Goal: Check status: Check status

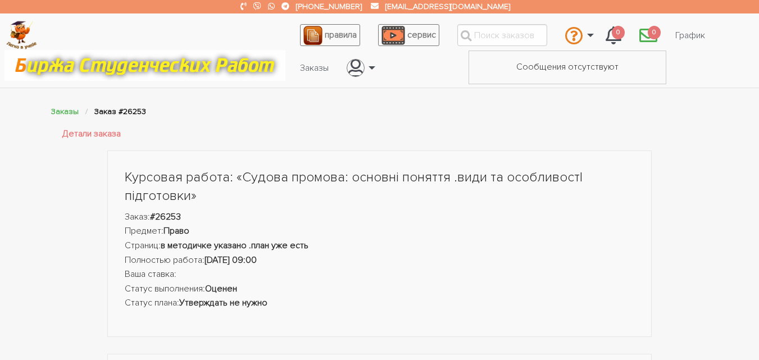
click at [661, 33] on span "0" at bounding box center [654, 33] width 13 height 14
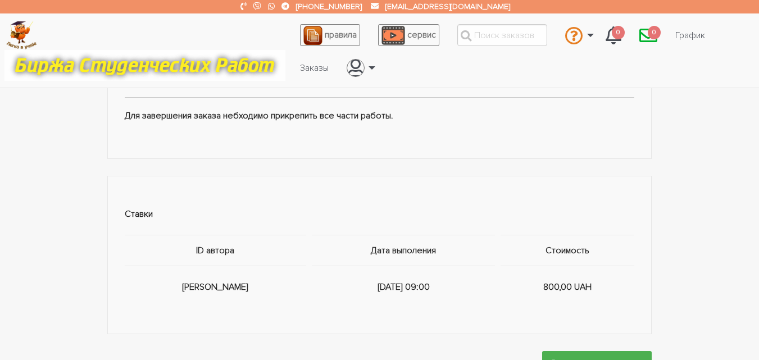
scroll to position [614, 0]
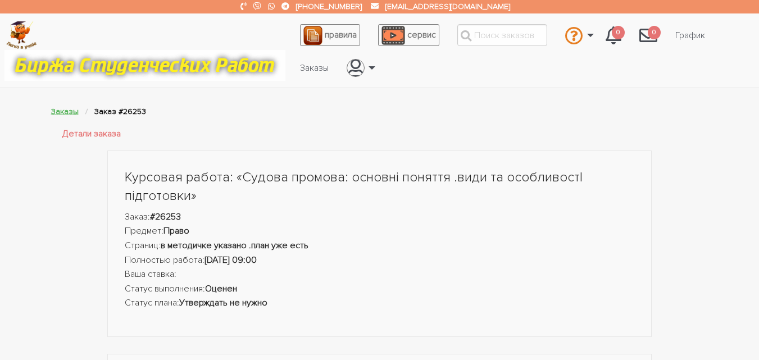
click at [65, 112] on link "Заказы" at bounding box center [65, 112] width 28 height 10
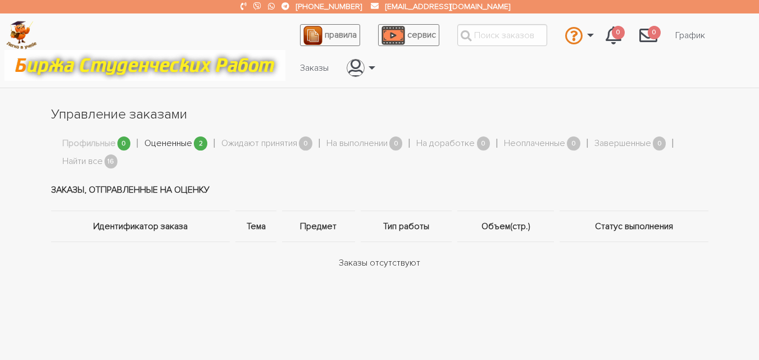
click at [185, 143] on link "Оцененные" at bounding box center [168, 144] width 48 height 15
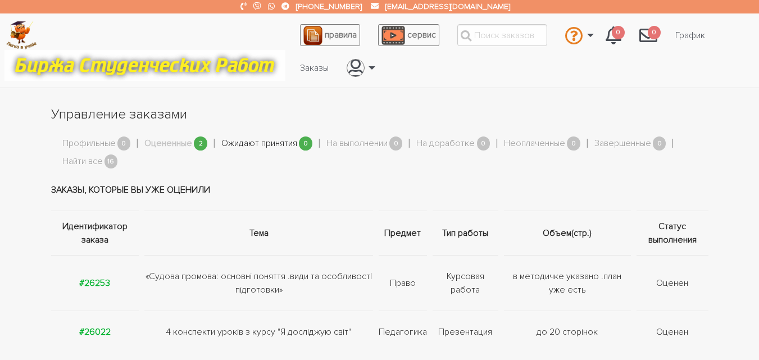
drag, startPoint x: 255, startPoint y: 135, endPoint x: 256, endPoint y: 143, distance: 7.4
click at [256, 143] on li "Ожидают принятия 0" at bounding box center [273, 143] width 105 height 21
click at [256, 143] on link "Ожидают принятия" at bounding box center [259, 144] width 76 height 15
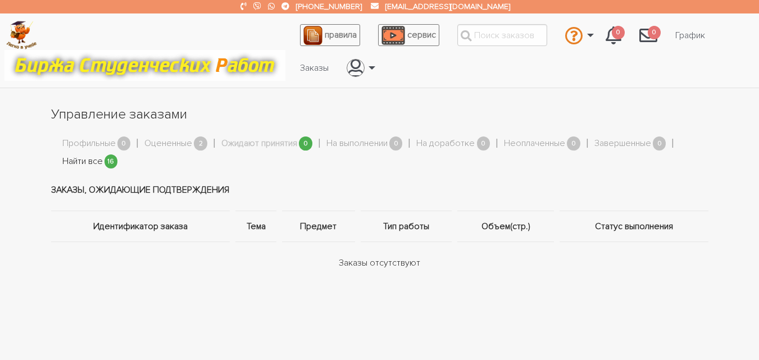
click at [88, 161] on link "Найти все" at bounding box center [82, 162] width 40 height 15
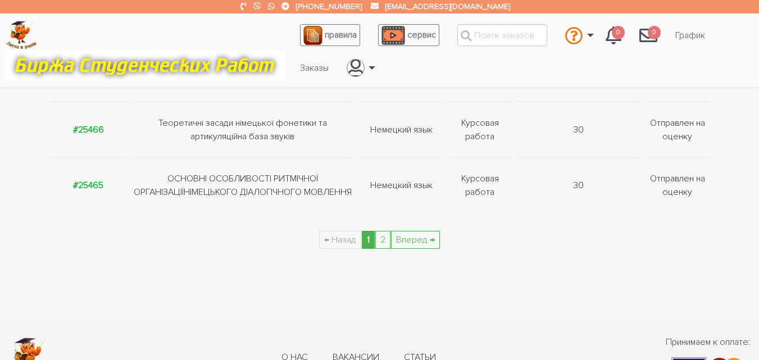
scroll to position [626, 0]
click at [419, 237] on link "Вперед →" at bounding box center [415, 239] width 49 height 18
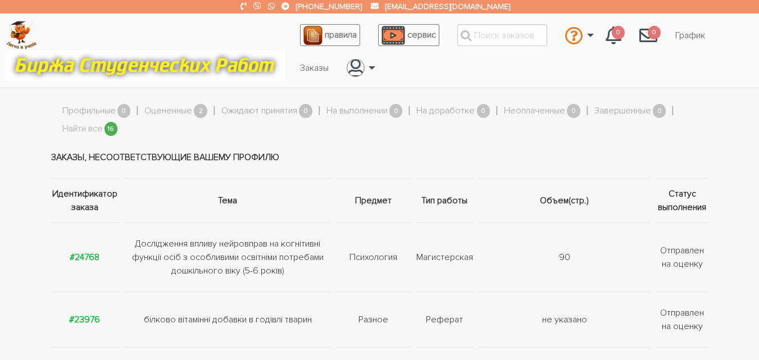
scroll to position [31, 0]
